Goal: Task Accomplishment & Management: Use online tool/utility

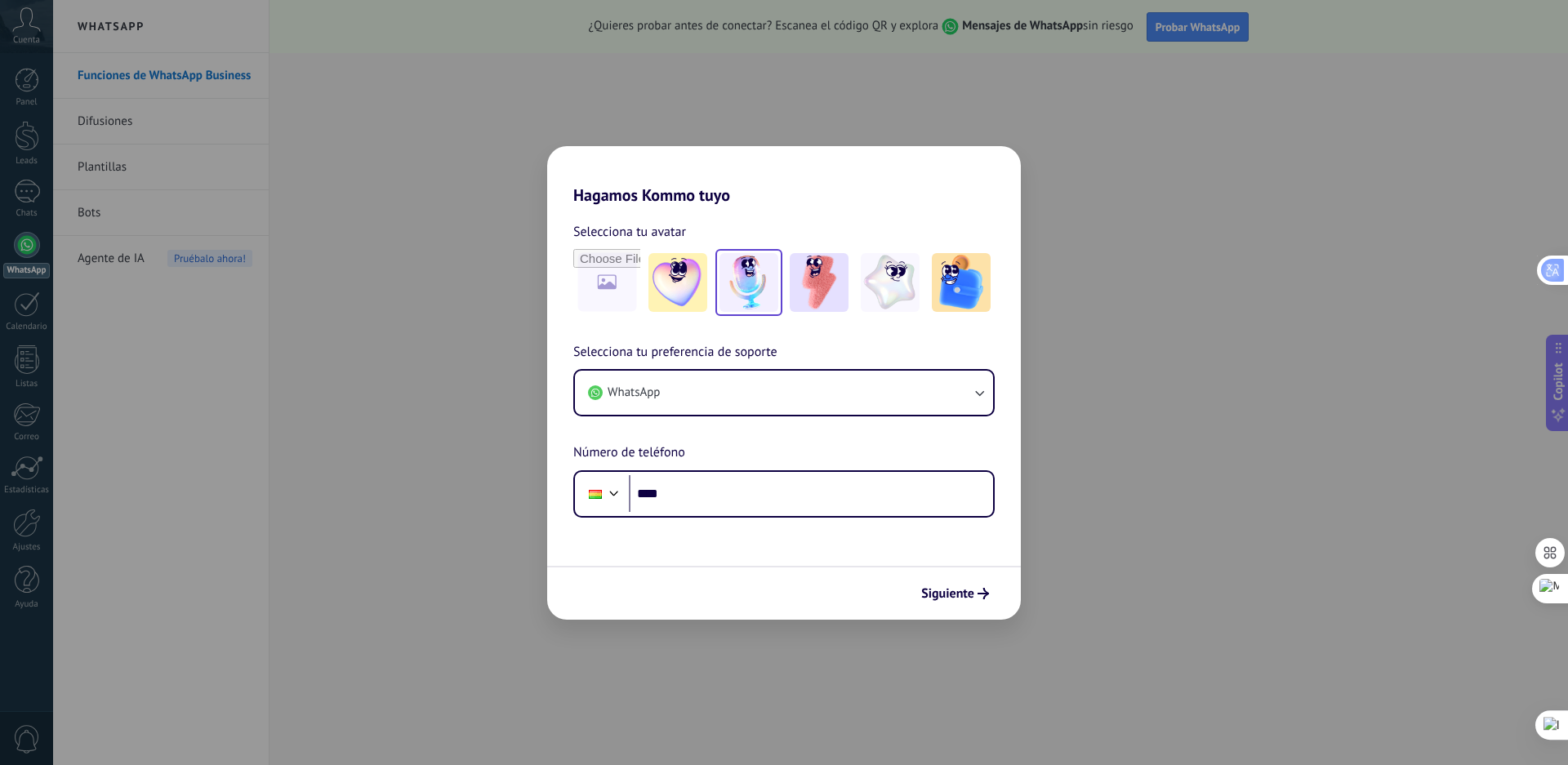
click at [759, 289] on img at bounding box center [748, 283] width 59 height 59
click at [892, 282] on img at bounding box center [890, 283] width 59 height 59
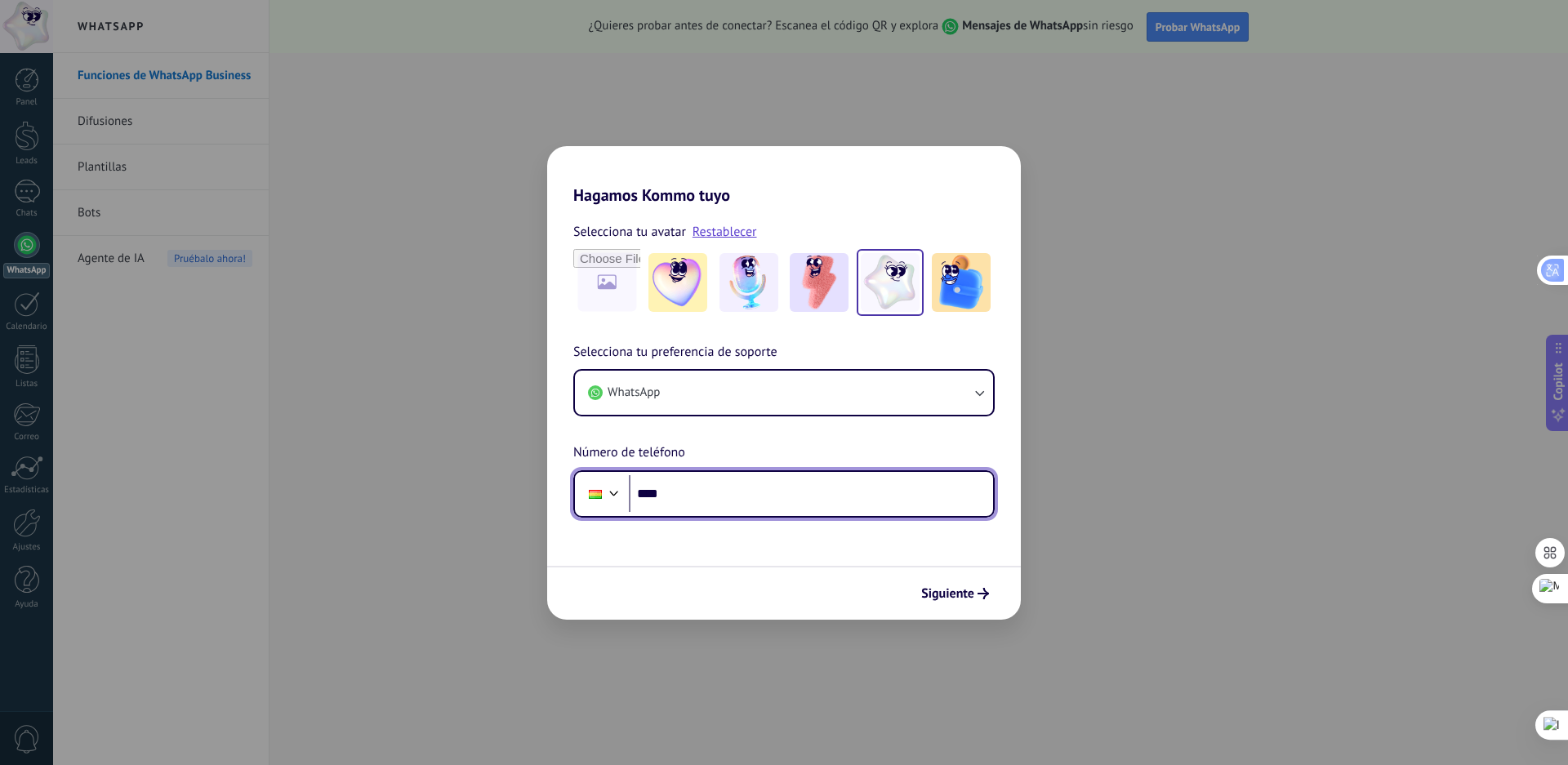
click at [683, 499] on input "****" at bounding box center [810, 493] width 364 height 38
type input "**********"
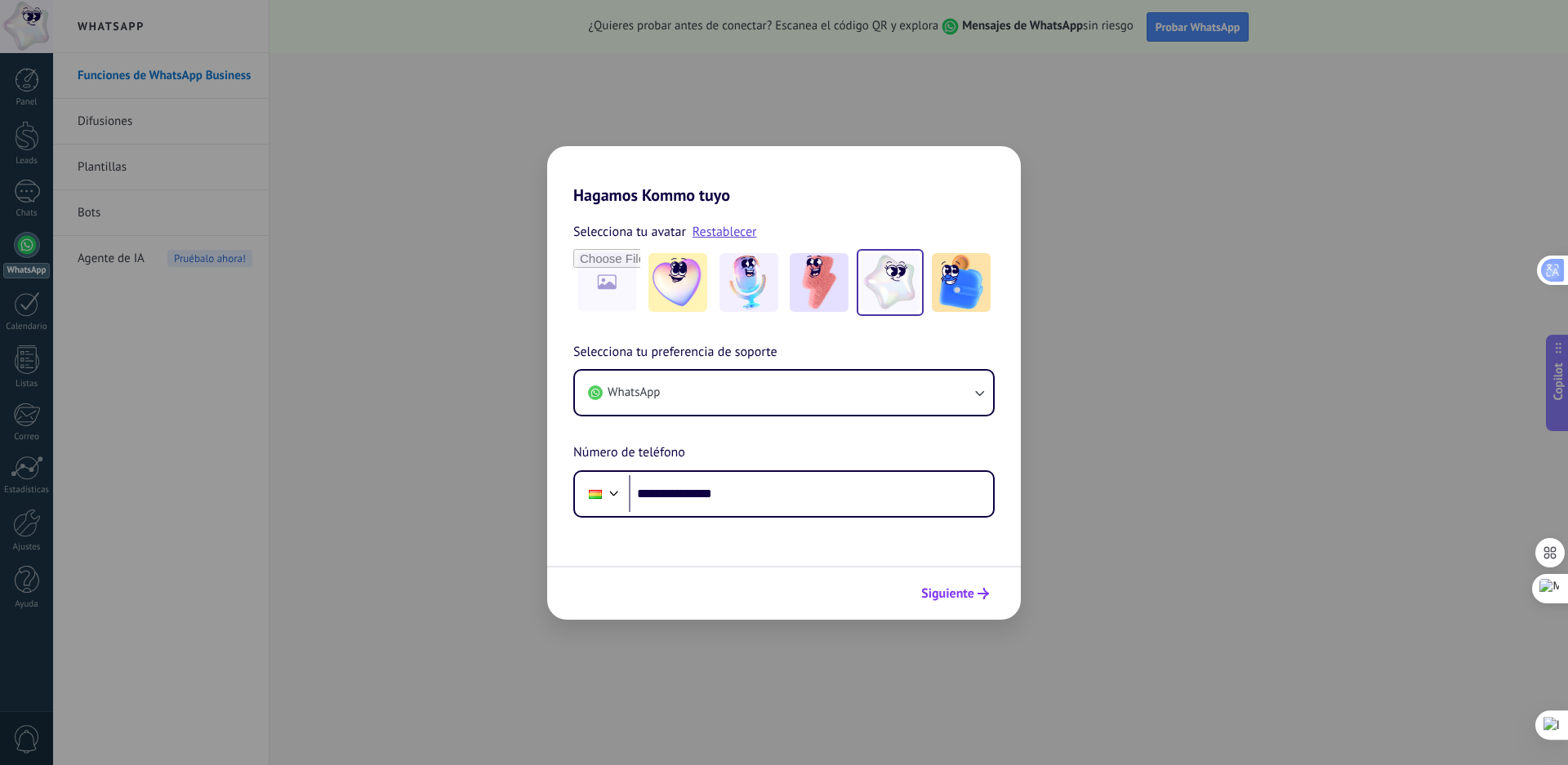
click at [959, 588] on span "Siguiente" at bounding box center [947, 594] width 53 height 12
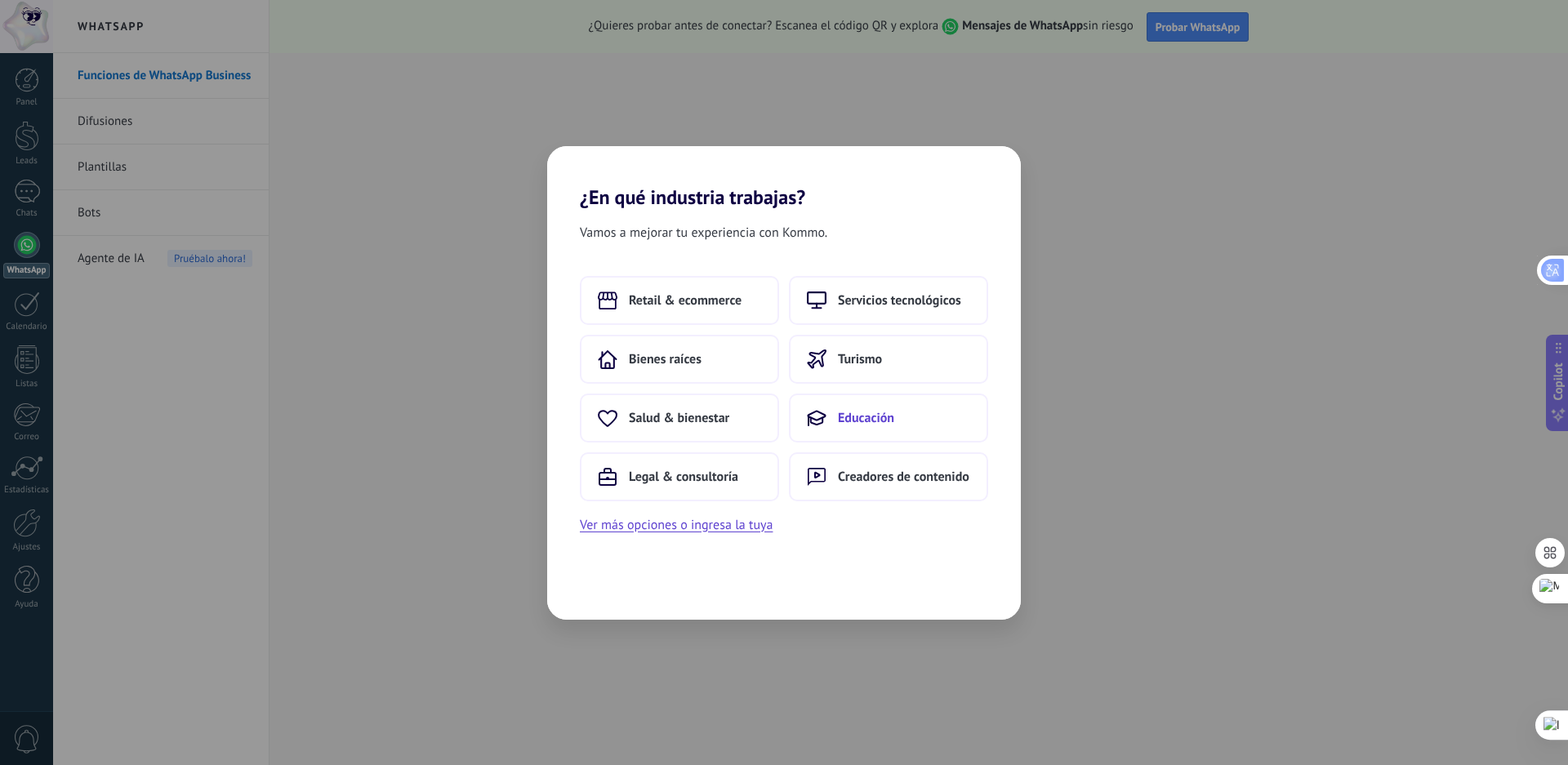
click at [852, 413] on span "Educación" at bounding box center [866, 418] width 56 height 16
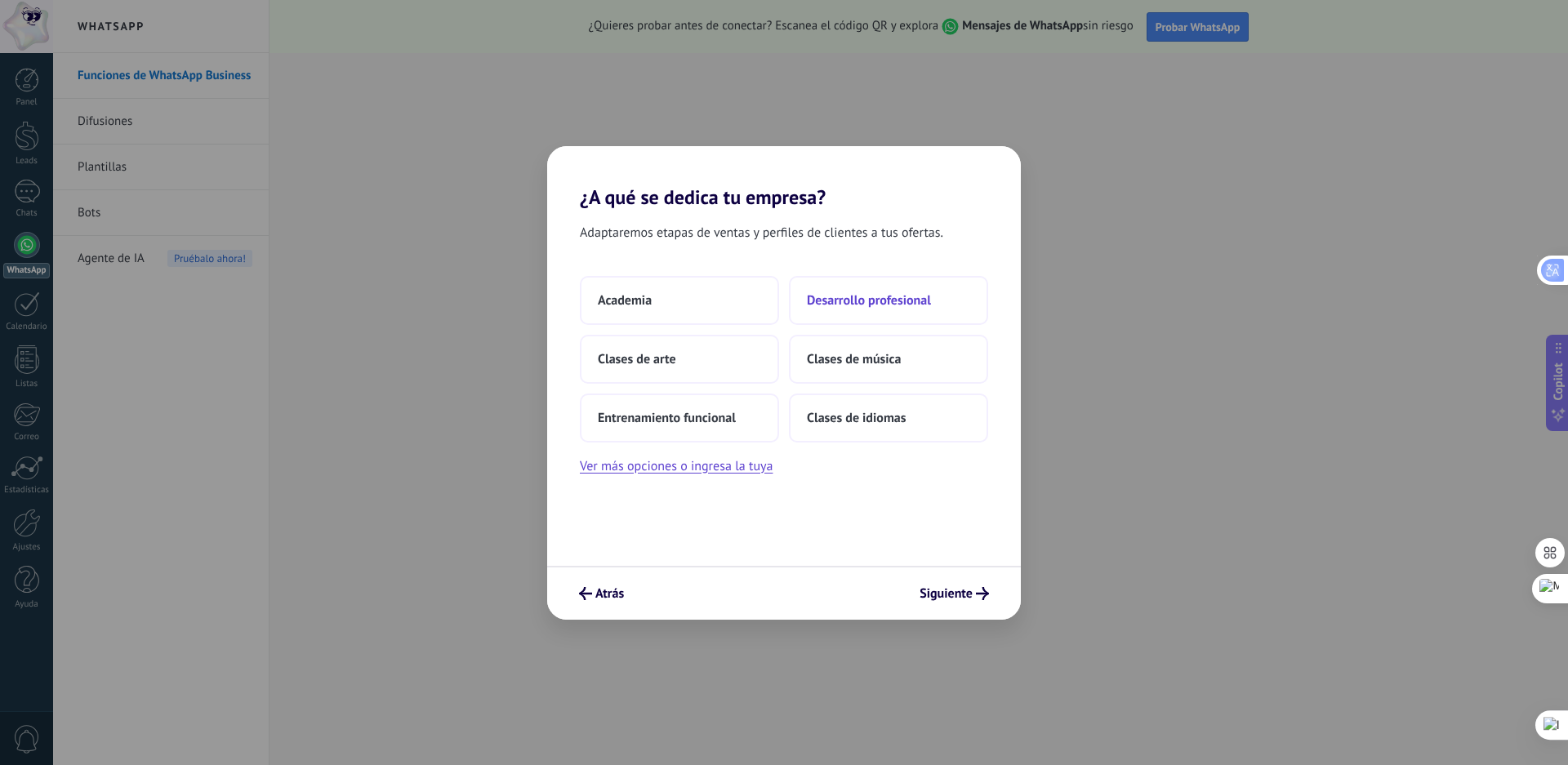
click at [818, 296] on span "Desarrollo profesional" at bounding box center [869, 299] width 124 height 16
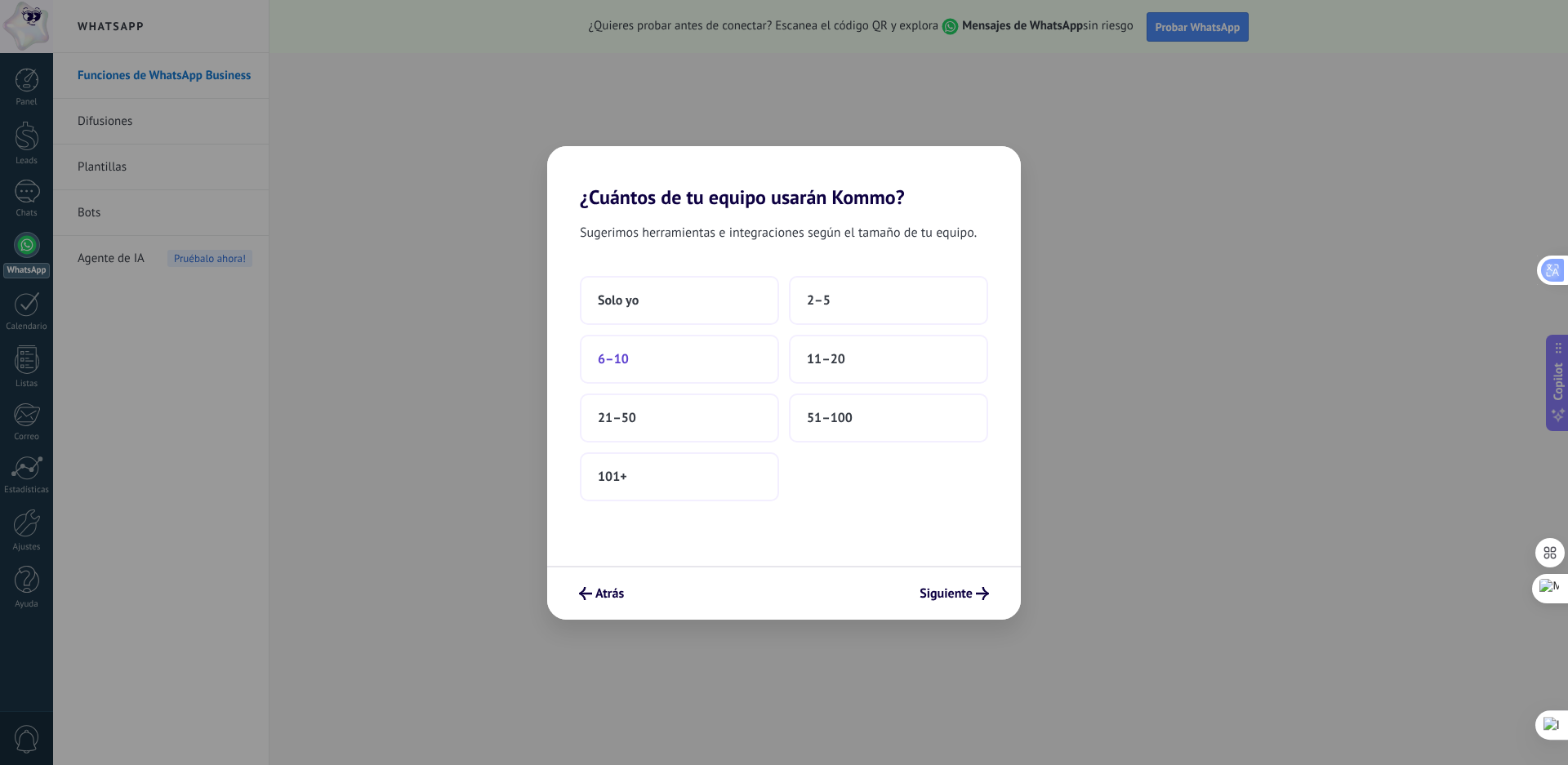
click at [607, 356] on span "6–10" at bounding box center [612, 358] width 31 height 16
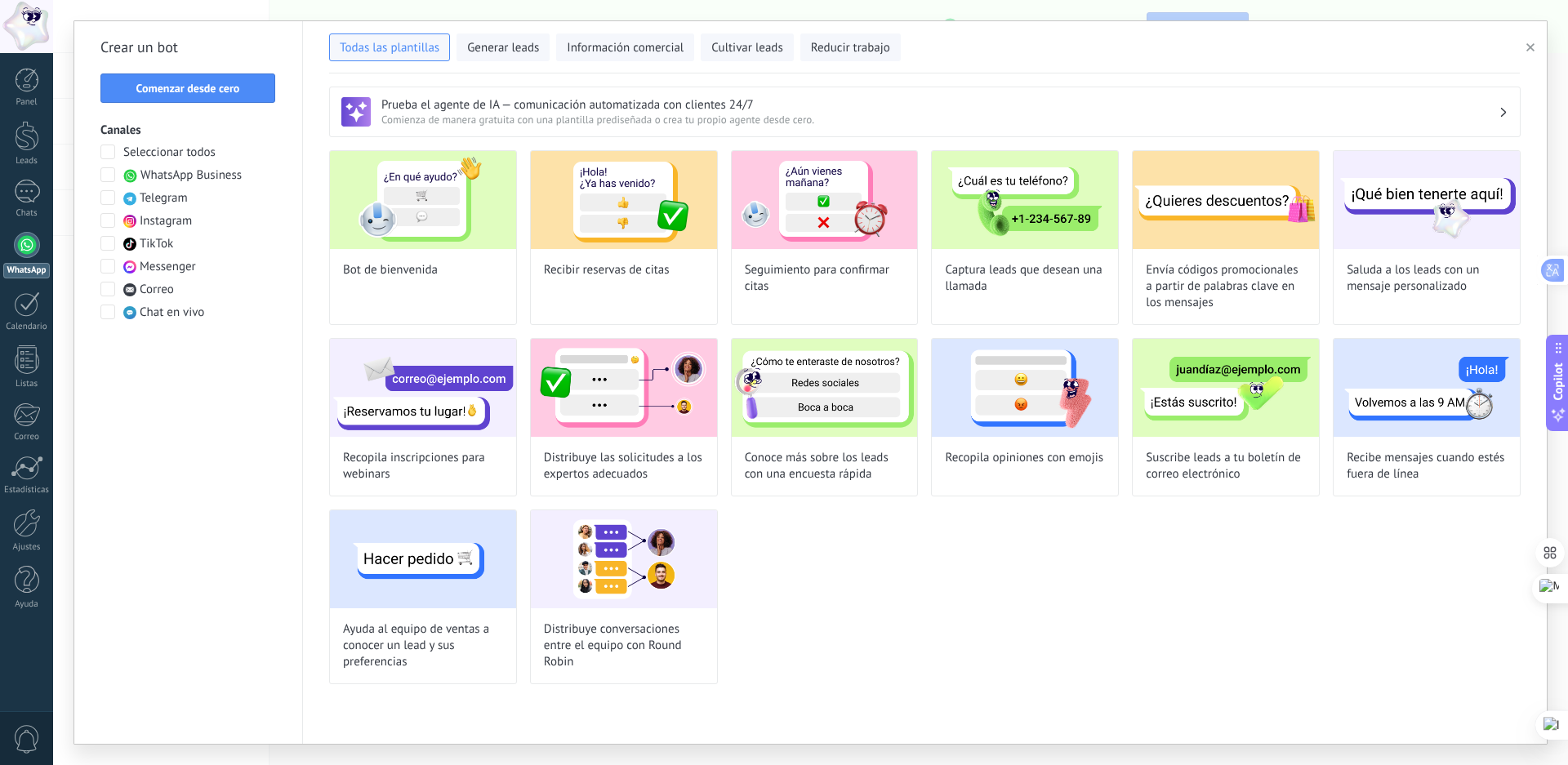
click at [242, 147] on div "Seleccionar todos WhatsApp Business Telegram Instagram TikTok Messenger Correo …" at bounding box center [188, 232] width 175 height 176
click at [109, 200] on span at bounding box center [108, 198] width 15 height 15
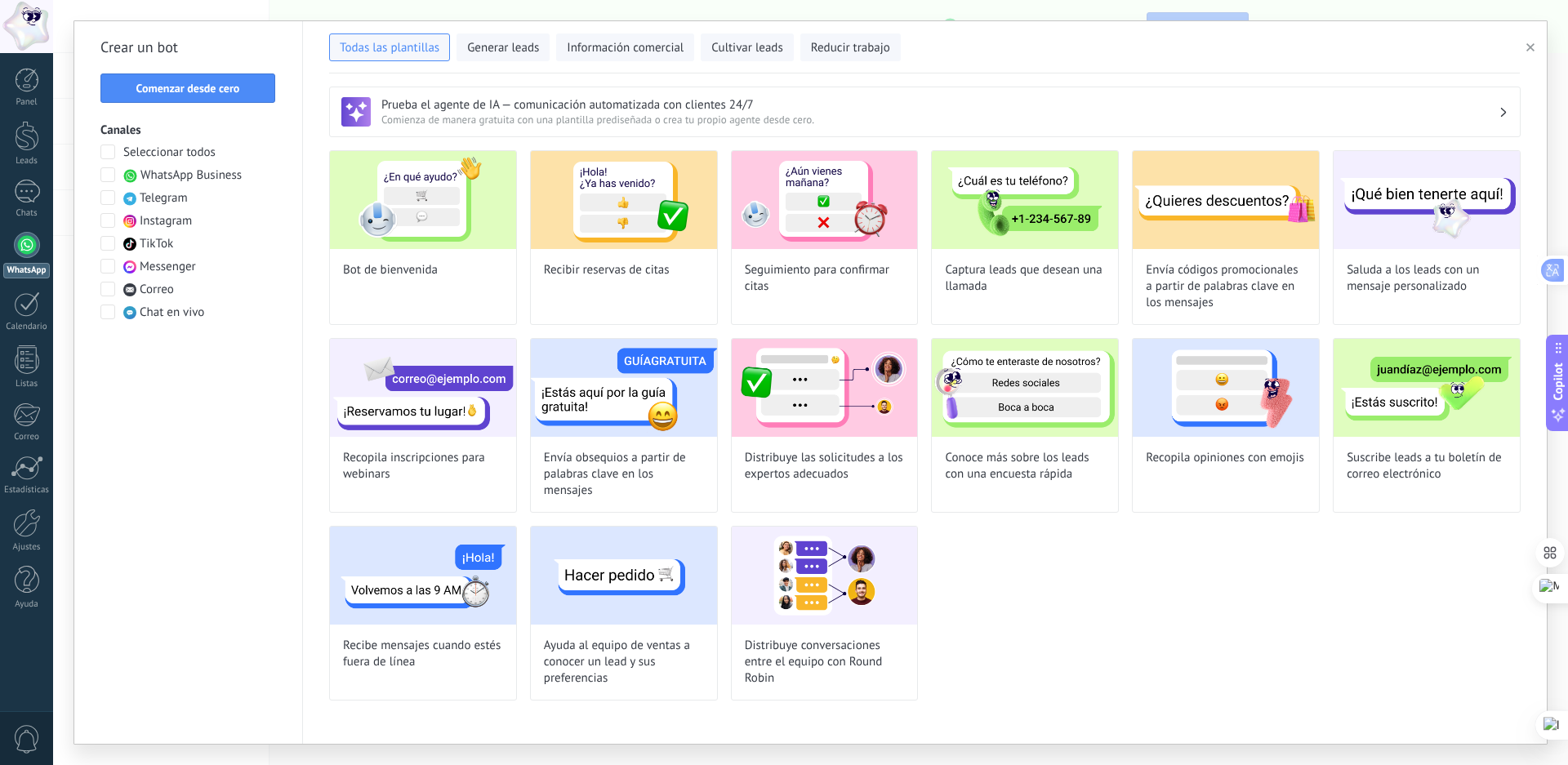
click at [107, 220] on span at bounding box center [108, 221] width 15 height 15
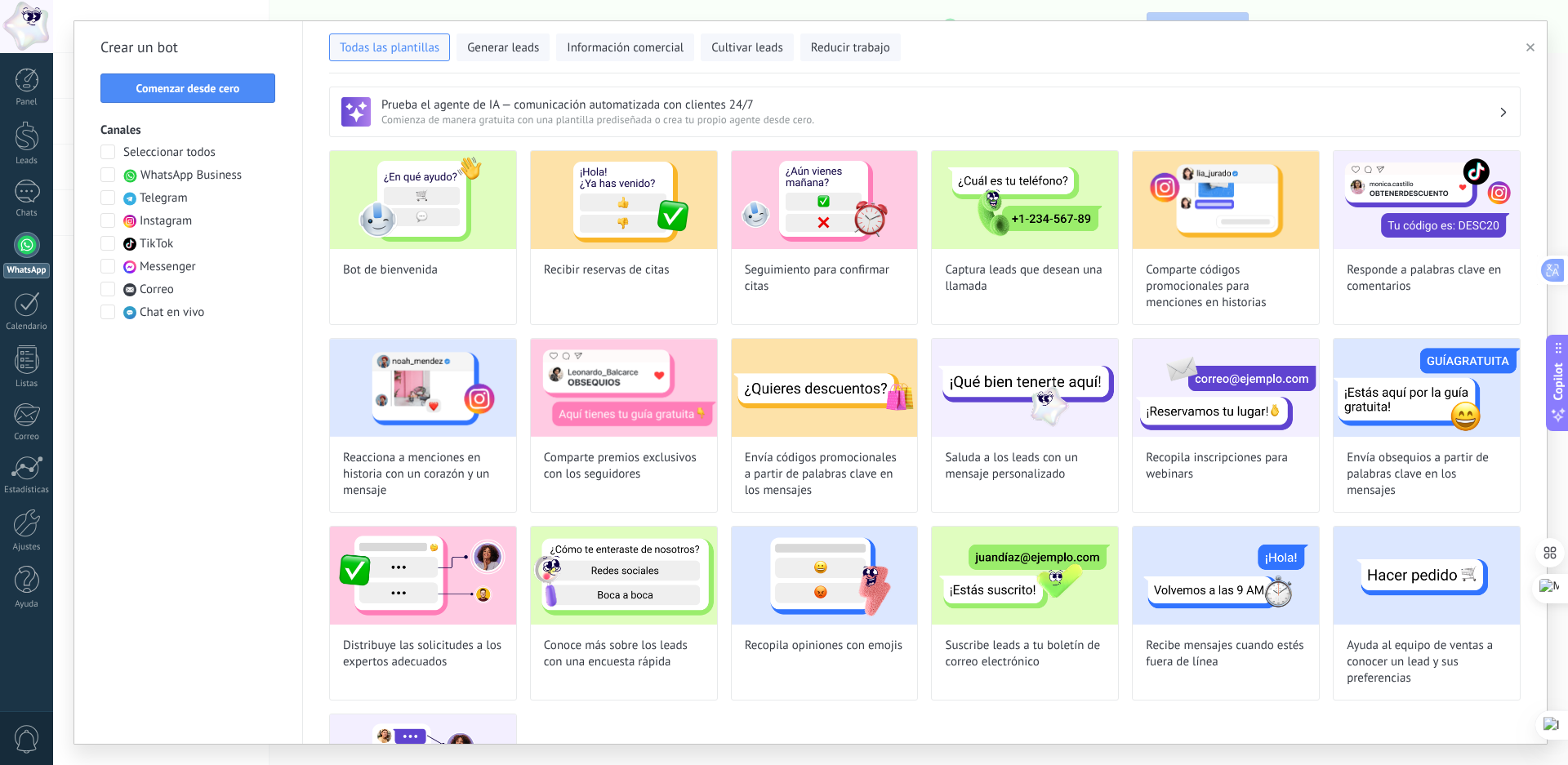
click at [109, 239] on span at bounding box center [108, 243] width 15 height 15
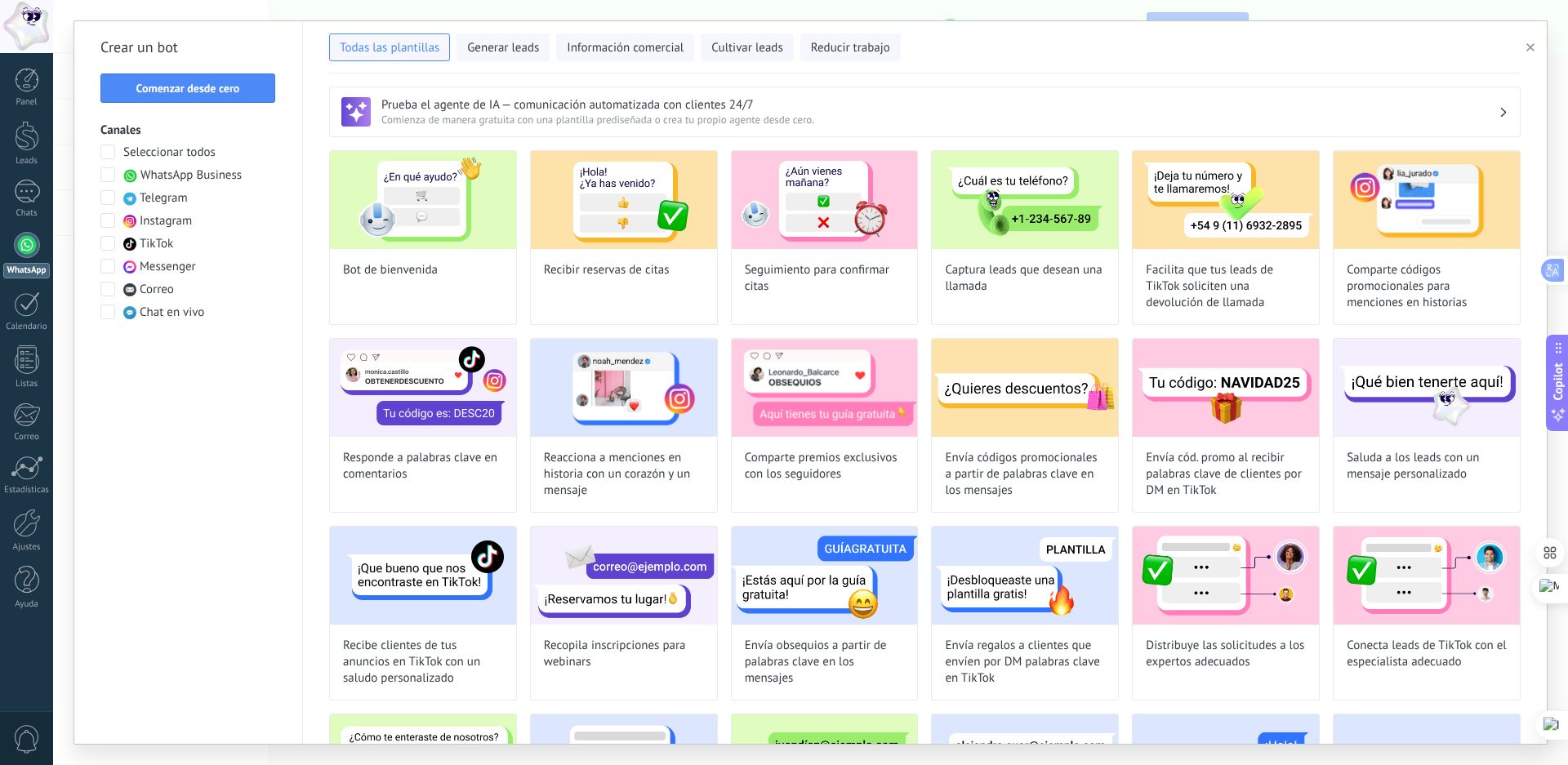
click at [107, 266] on span at bounding box center [108, 267] width 15 height 15
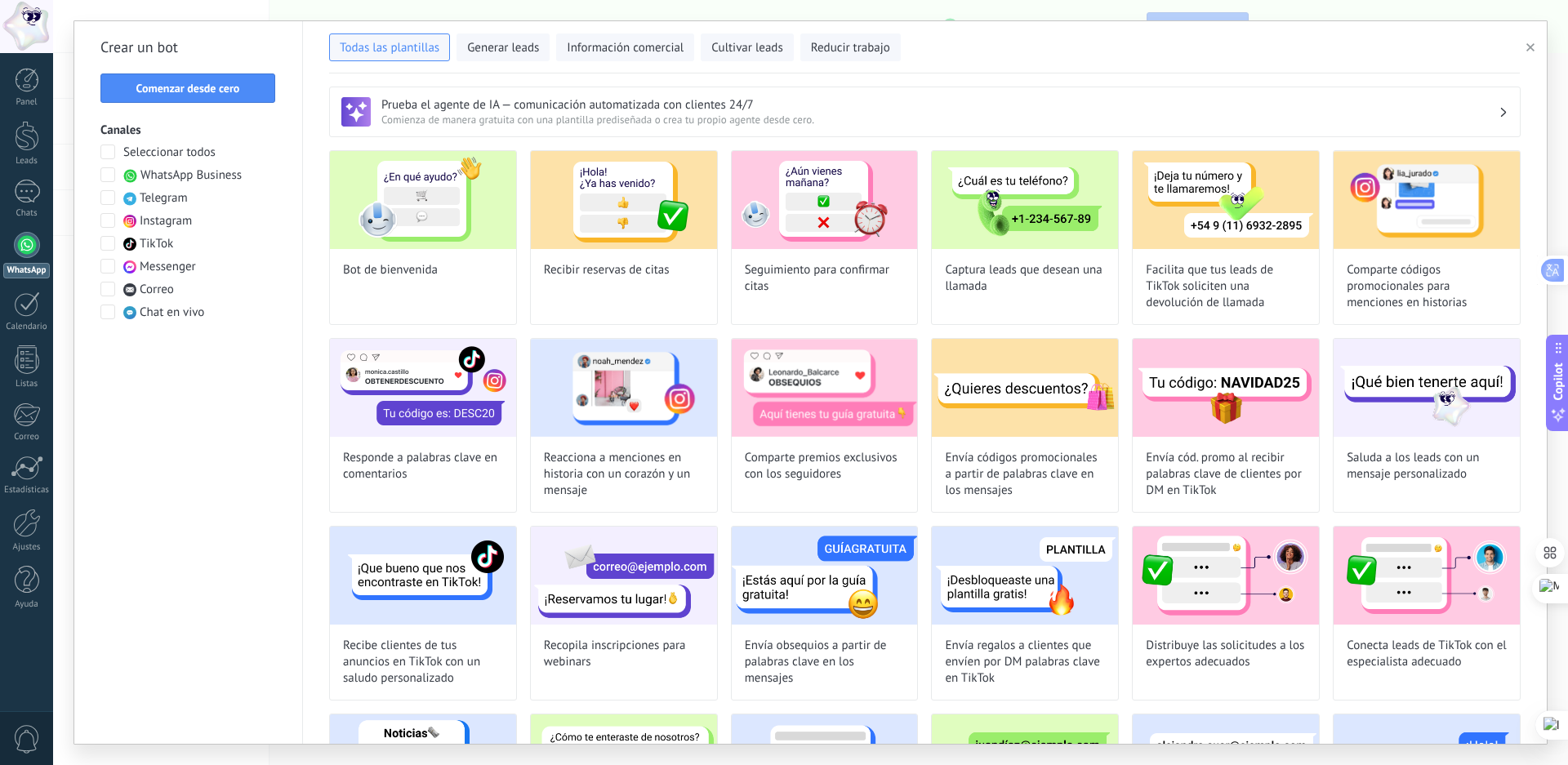
click at [107, 290] on span at bounding box center [108, 289] width 15 height 15
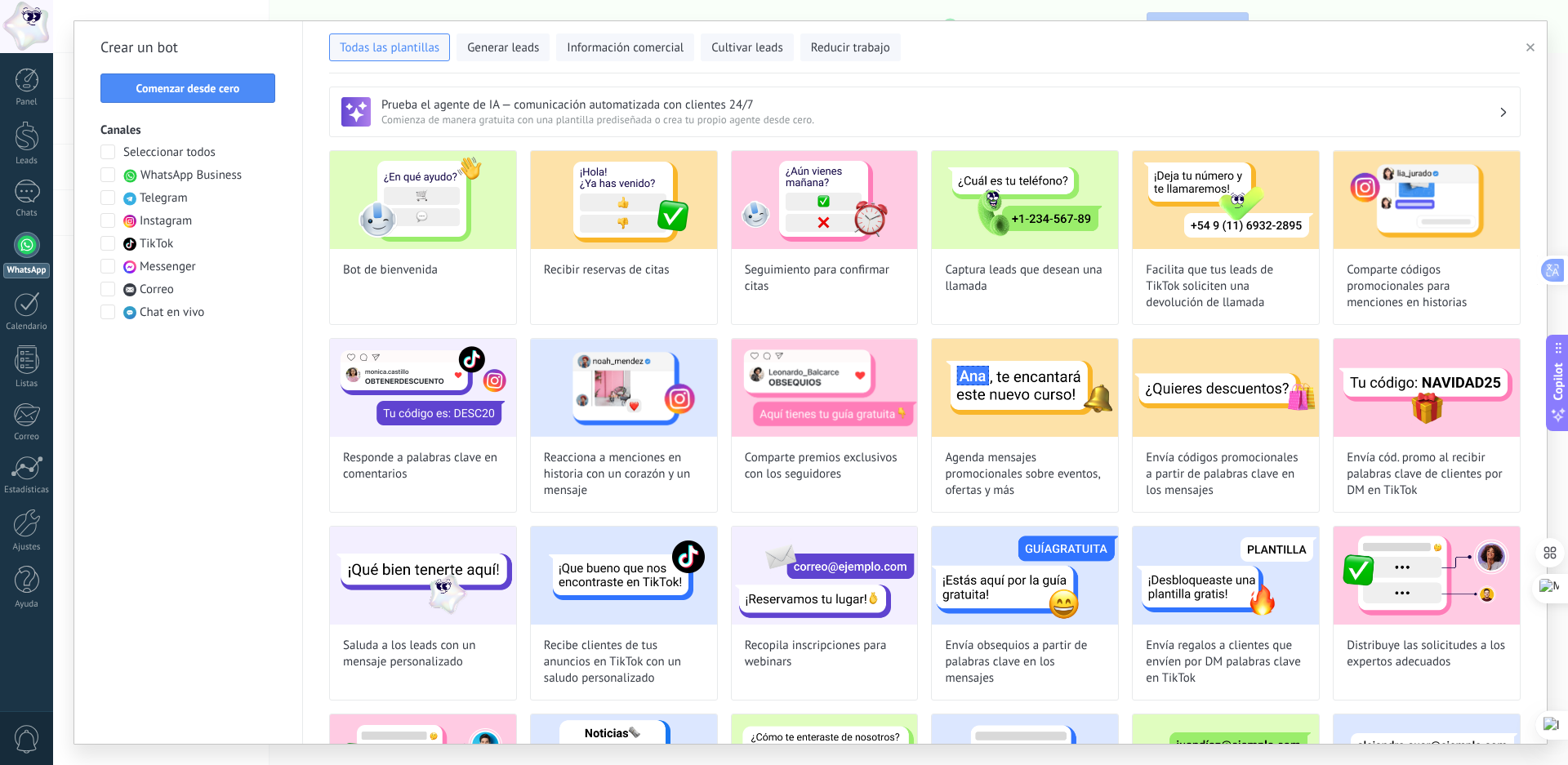
click at [113, 317] on span at bounding box center [108, 312] width 15 height 15
click at [515, 46] on span "Generar leads" at bounding box center [503, 48] width 72 height 16
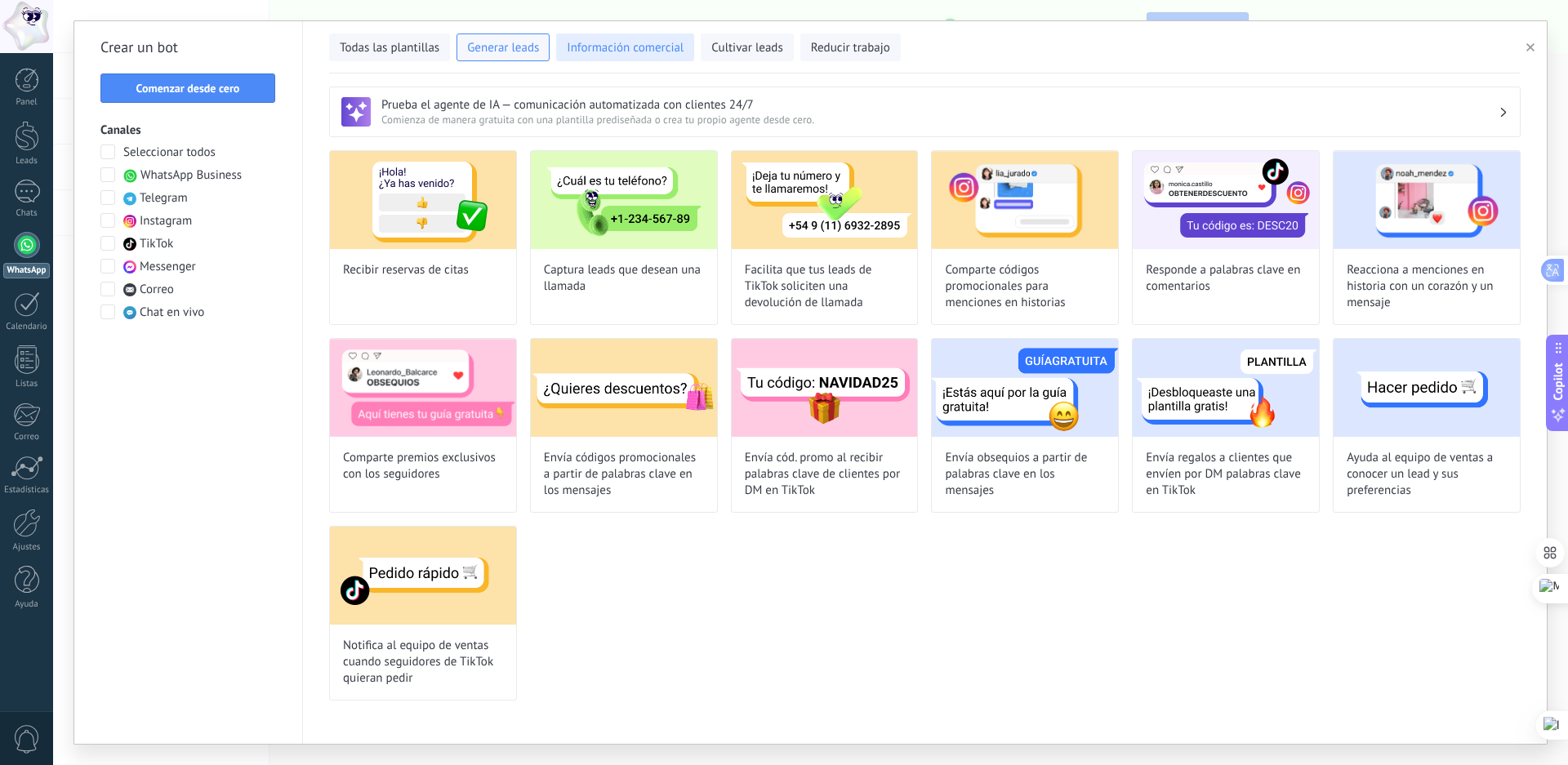
click at [613, 49] on span "Información comercial" at bounding box center [624, 48] width 117 height 16
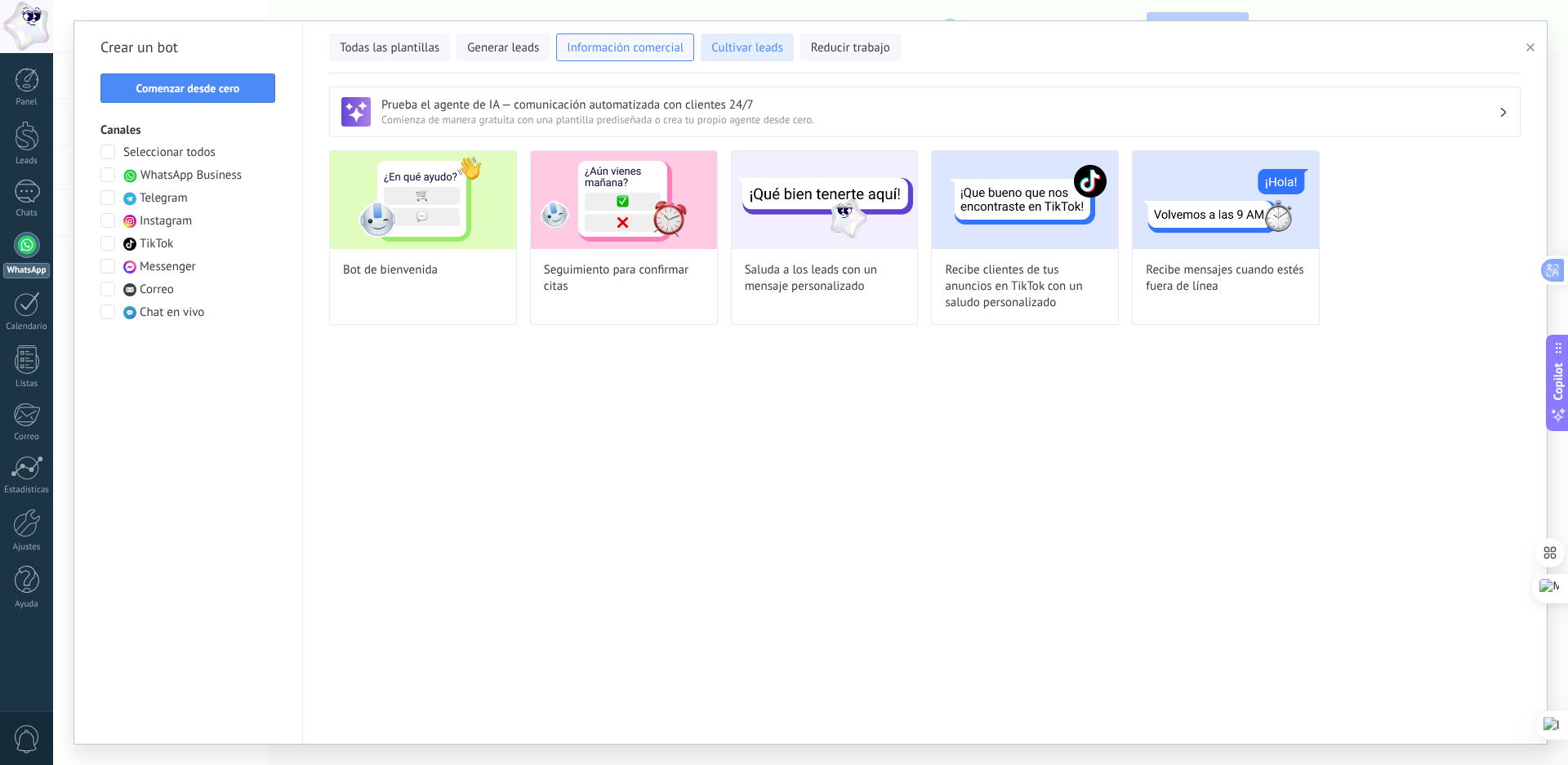
click at [748, 43] on span "Cultivar leads" at bounding box center [747, 48] width 71 height 16
